Goal: Information Seeking & Learning: Find specific fact

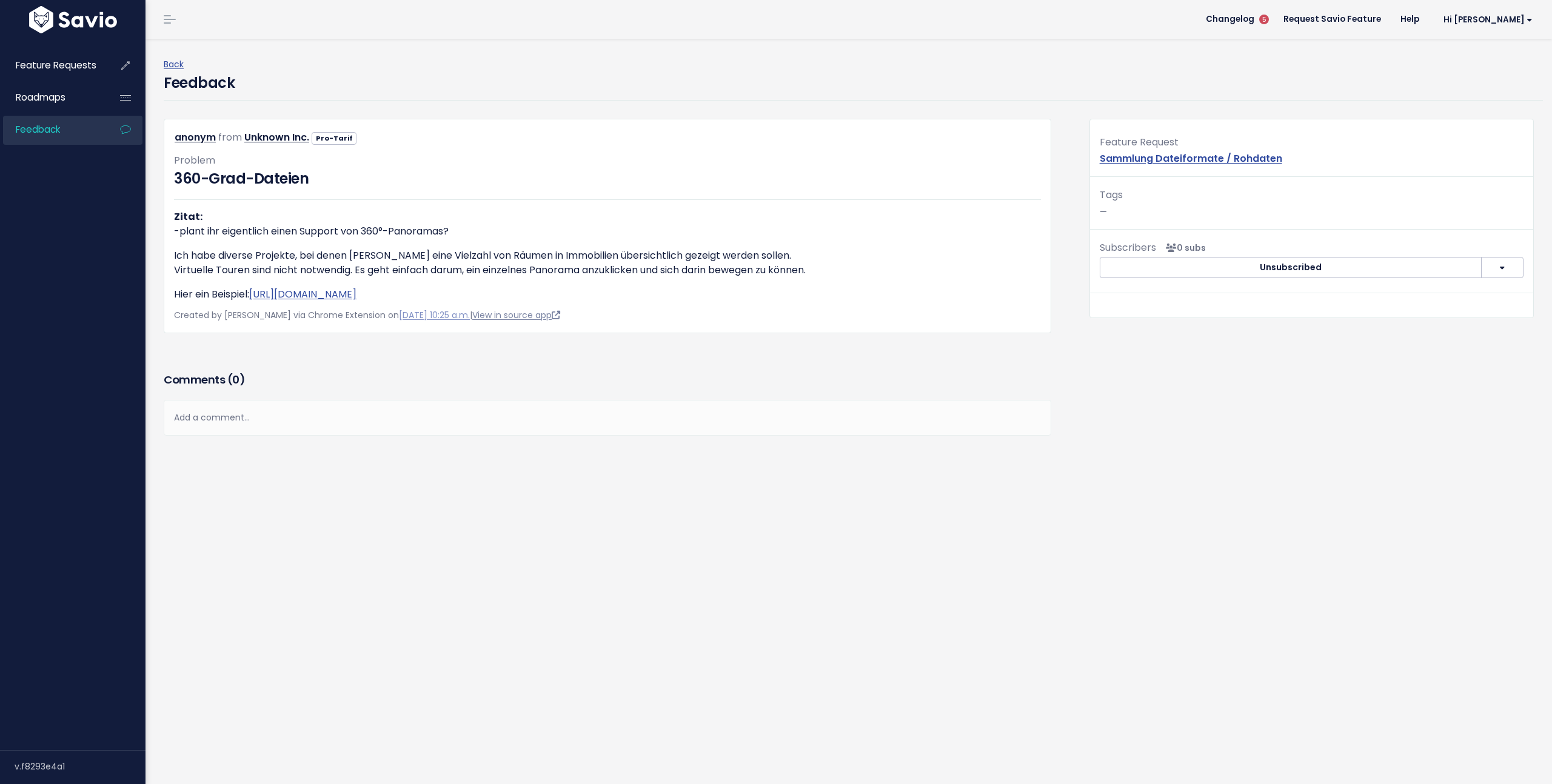
click at [526, 319] on link "View in source app" at bounding box center [516, 315] width 88 height 12
click at [111, 129] on li "Feedback" at bounding box center [73, 131] width 140 height 29
click at [83, 127] on link "Feedback" at bounding box center [52, 130] width 98 height 28
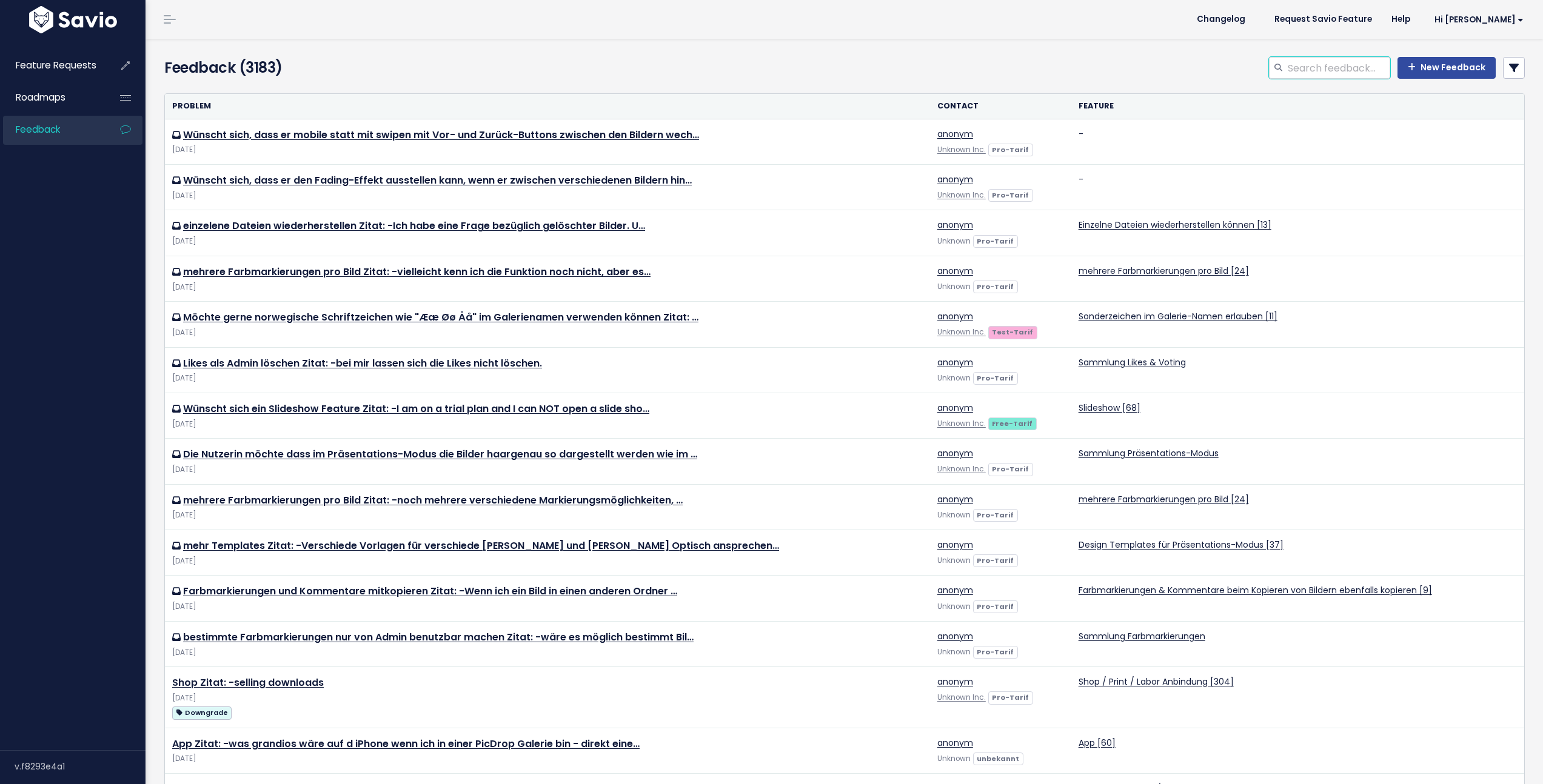
drag, startPoint x: 1359, startPoint y: 72, endPoint x: 1372, endPoint y: 68, distance: 13.6
click at [1359, 72] on input "search" at bounding box center [1338, 68] width 103 height 22
type input "video titelbild"
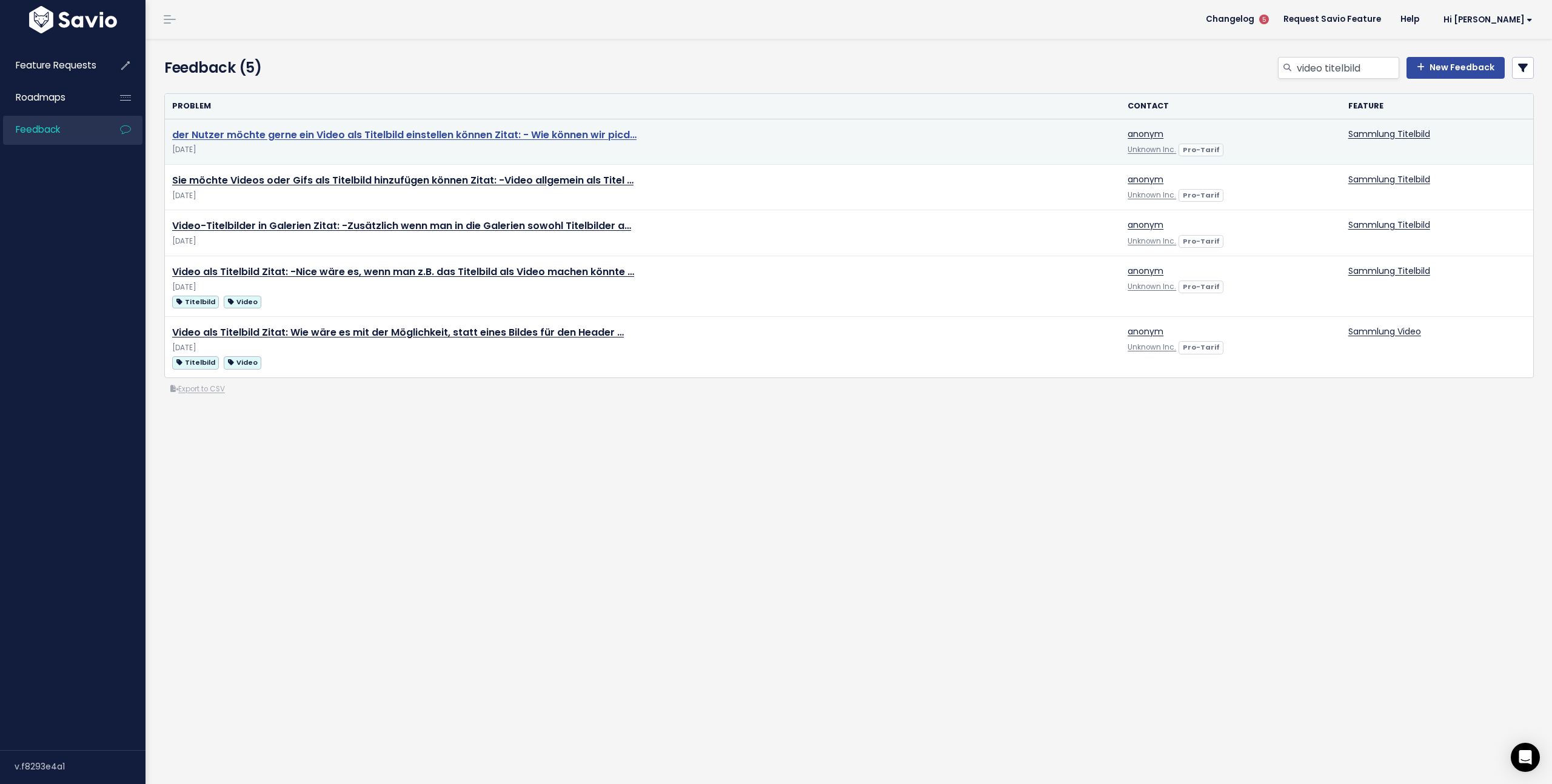
click at [351, 138] on link "der Nutzer möchte gerne ein Video als Titelbild einstellen können Zitat: - Wie …" at bounding box center [405, 134] width 465 height 14
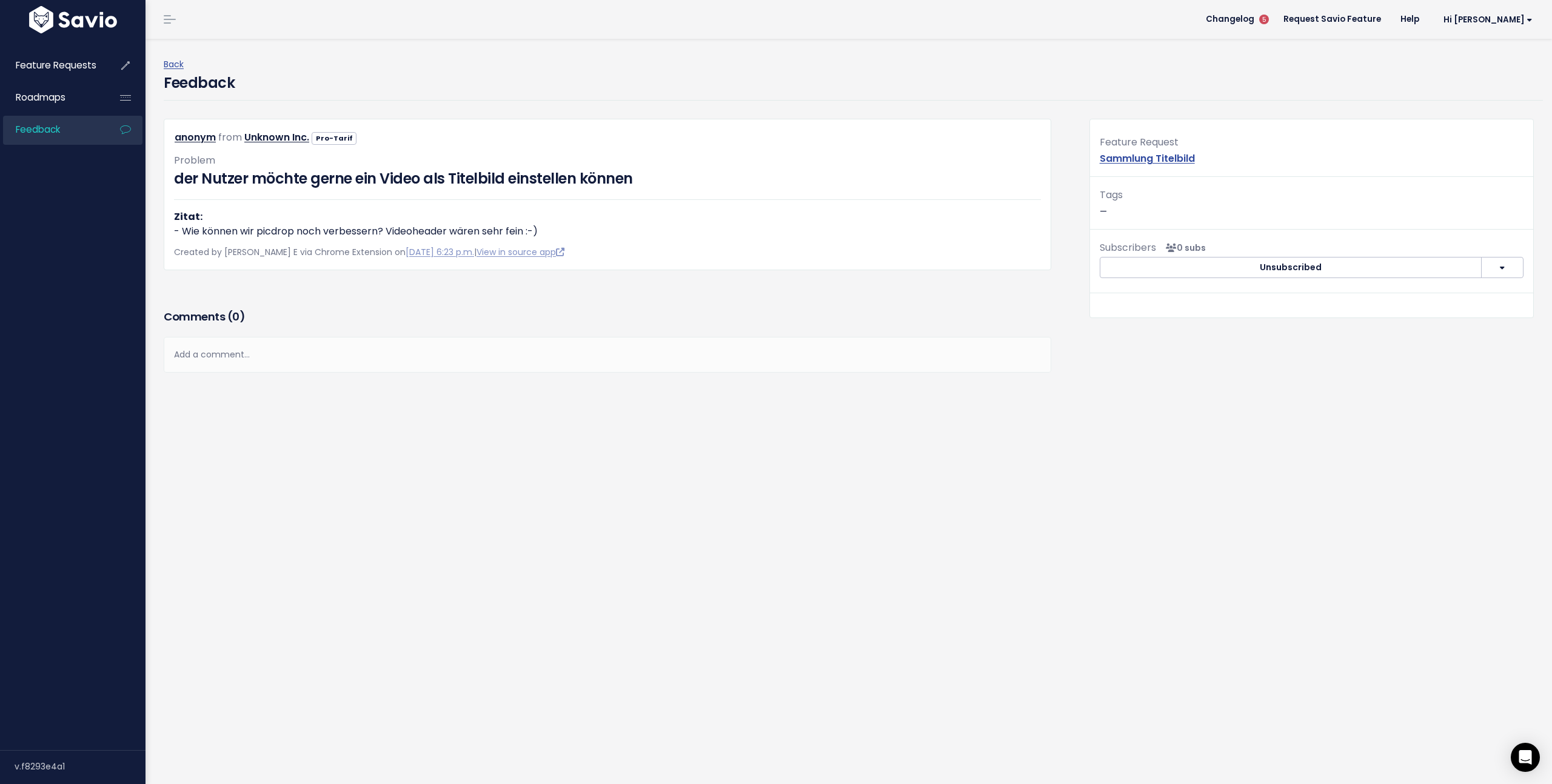
click at [70, 126] on link "Feedback" at bounding box center [52, 130] width 98 height 28
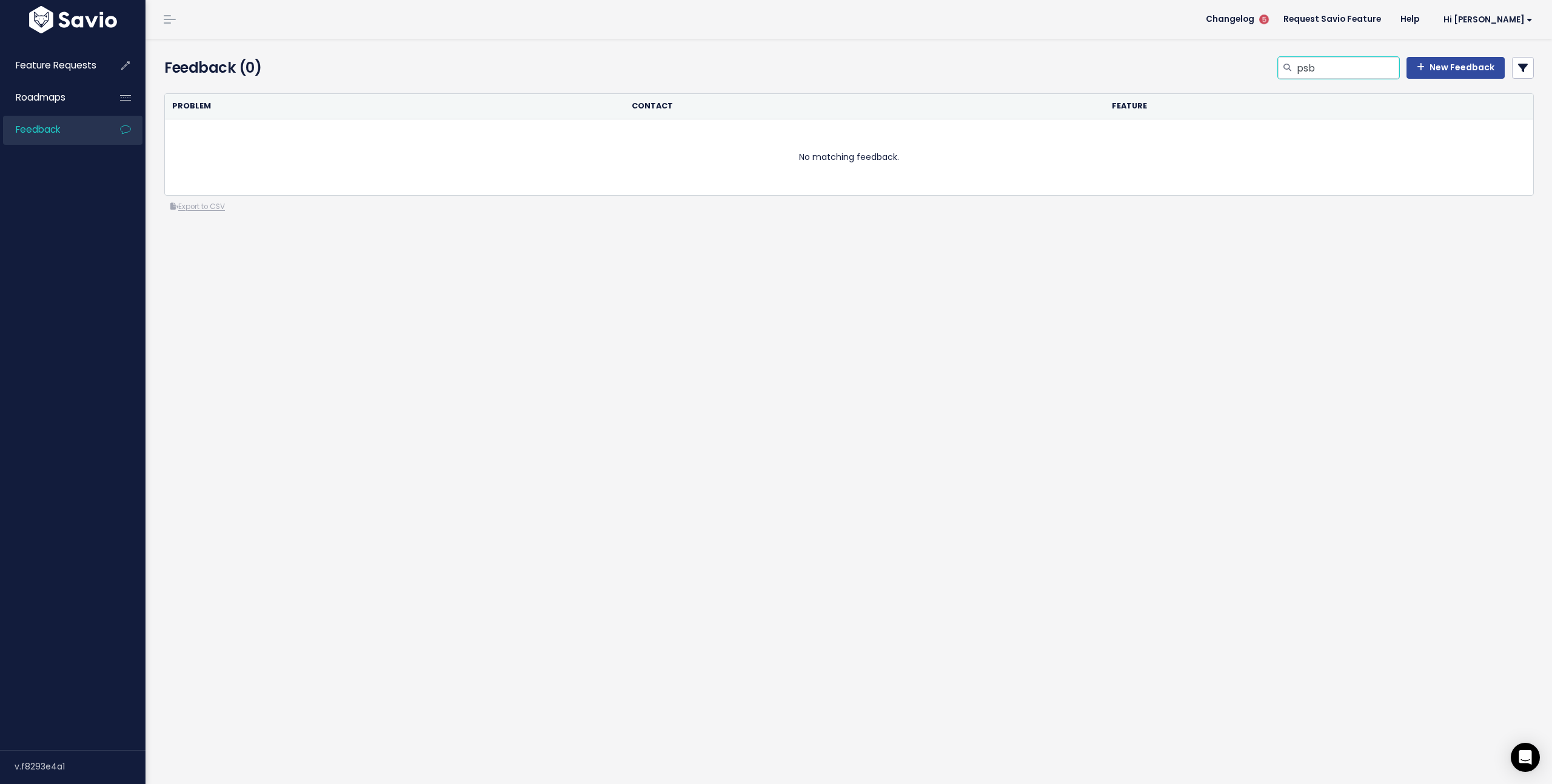
click at [1331, 64] on input "psb" at bounding box center [1347, 68] width 103 height 22
type input "psd"
click at [1331, 74] on input "psd" at bounding box center [1347, 68] width 103 height 22
type input "psb"
click at [1333, 73] on input "psb" at bounding box center [1347, 68] width 103 height 22
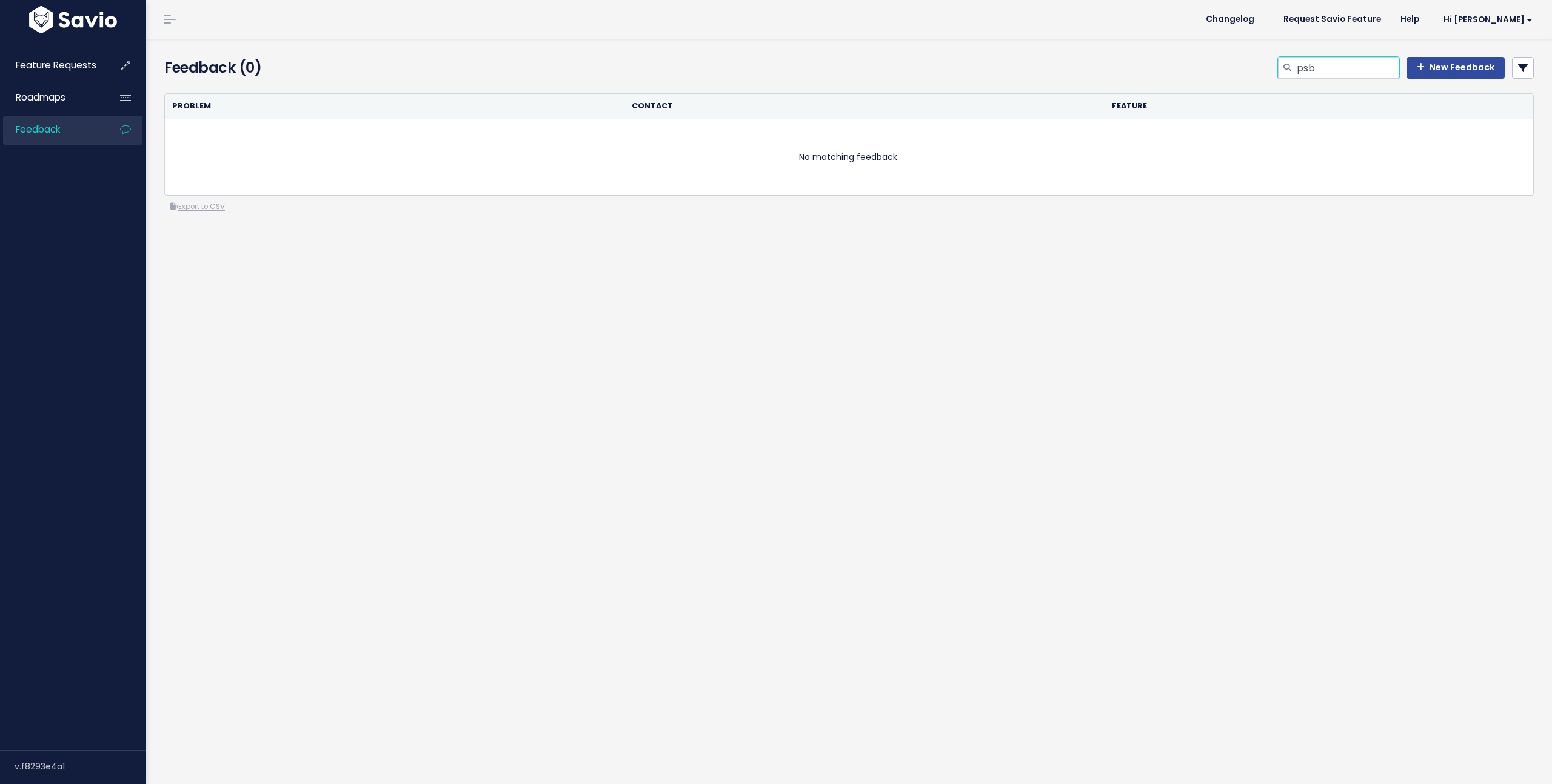
click at [1333, 73] on input "psb" at bounding box center [1347, 68] width 103 height 22
type input "tiff"
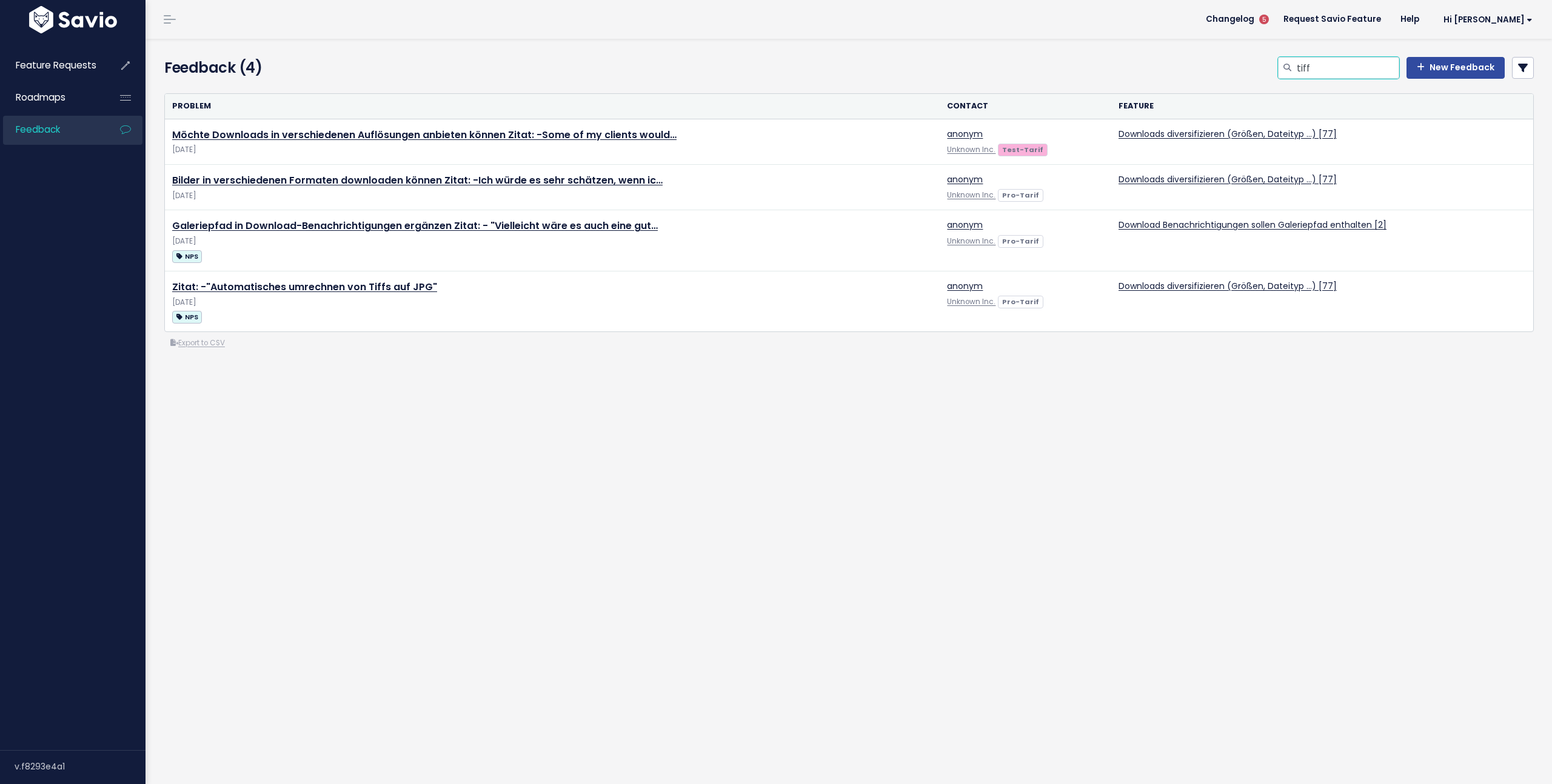
click at [1340, 71] on input "tiff" at bounding box center [1347, 68] width 103 height 22
